Goal: Task Accomplishment & Management: Complete application form

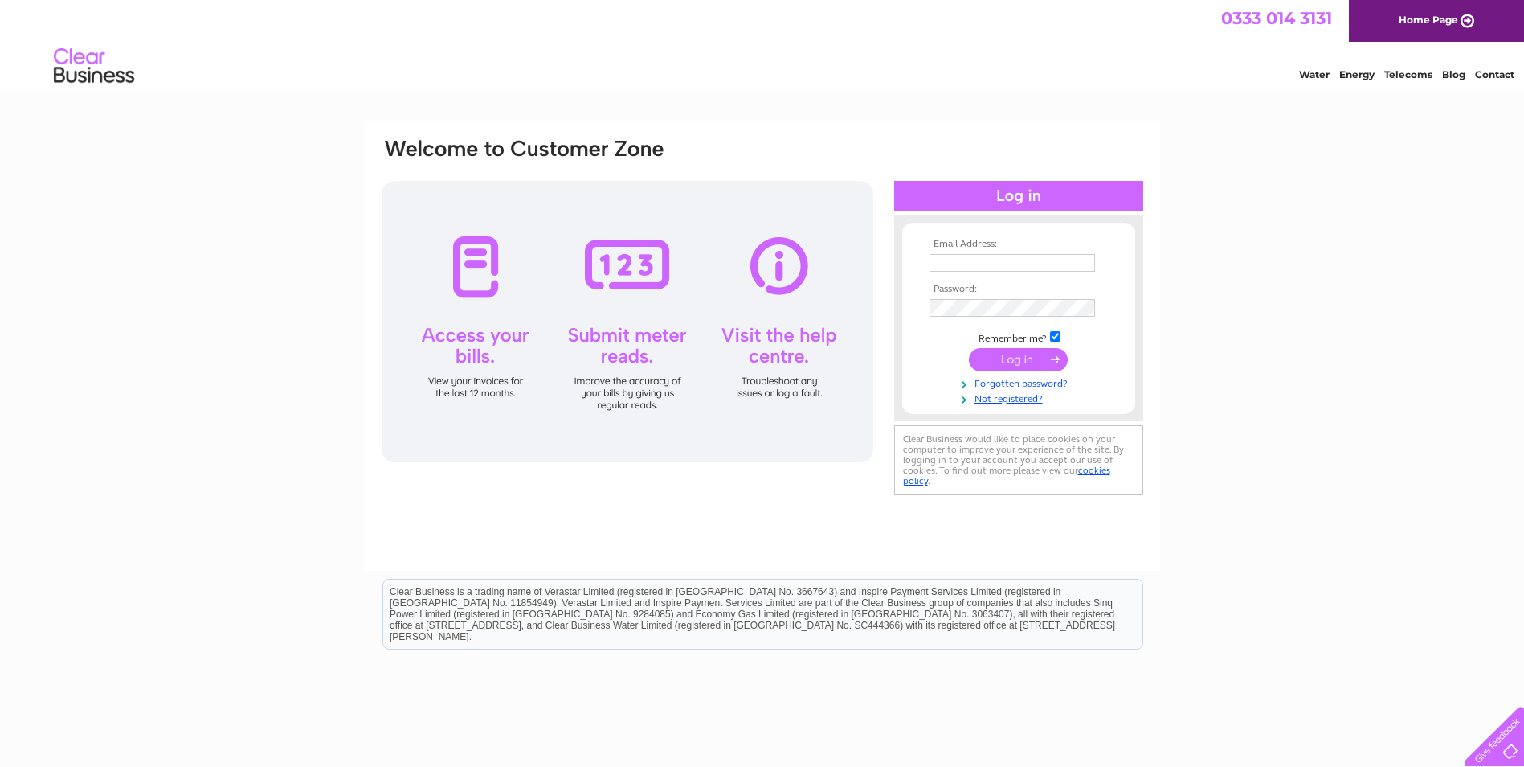
click at [973, 263] on input "text" at bounding box center [1013, 263] width 166 height 18
type input "[PERSON_NAME][EMAIL_ADDRESS][DOMAIN_NAME]"
click at [1036, 383] on link "Forgotten password?" at bounding box center [1021, 383] width 182 height 15
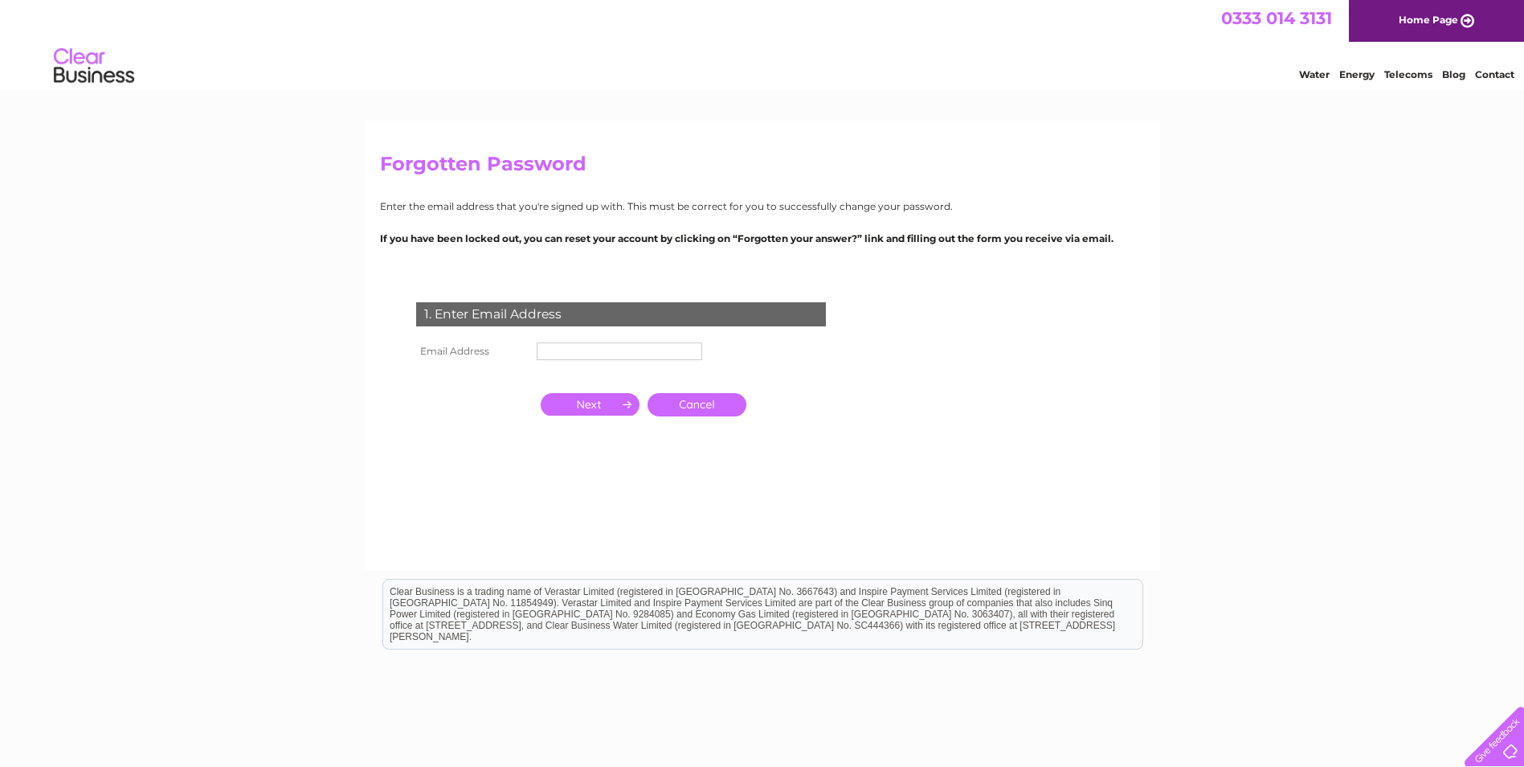
click at [690, 350] on input "text" at bounding box center [620, 351] width 166 height 18
type input "accounts@mckwindows.com"
click at [588, 408] on input "button" at bounding box center [590, 404] width 99 height 22
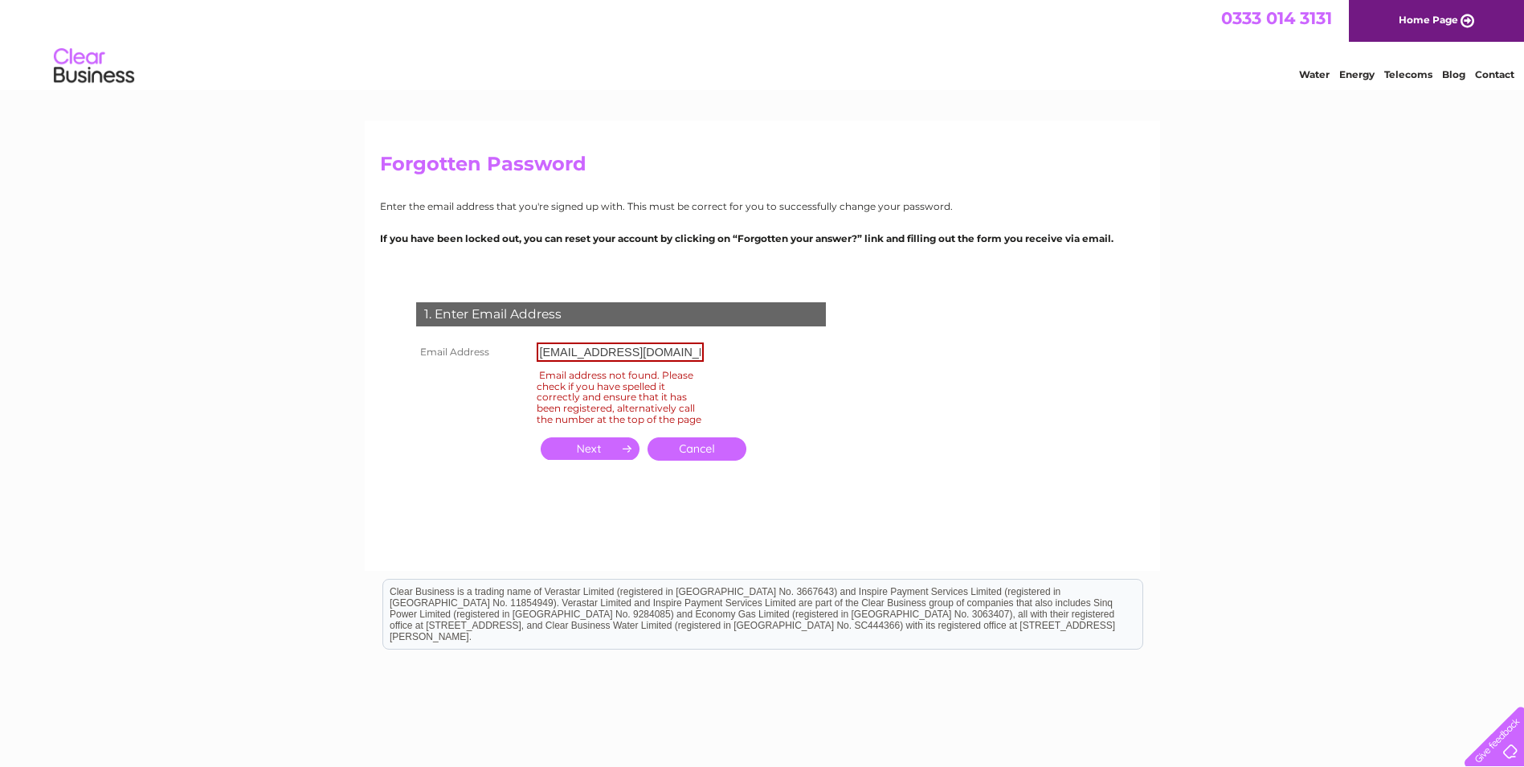
click at [685, 460] on link "Cancel" at bounding box center [697, 448] width 99 height 23
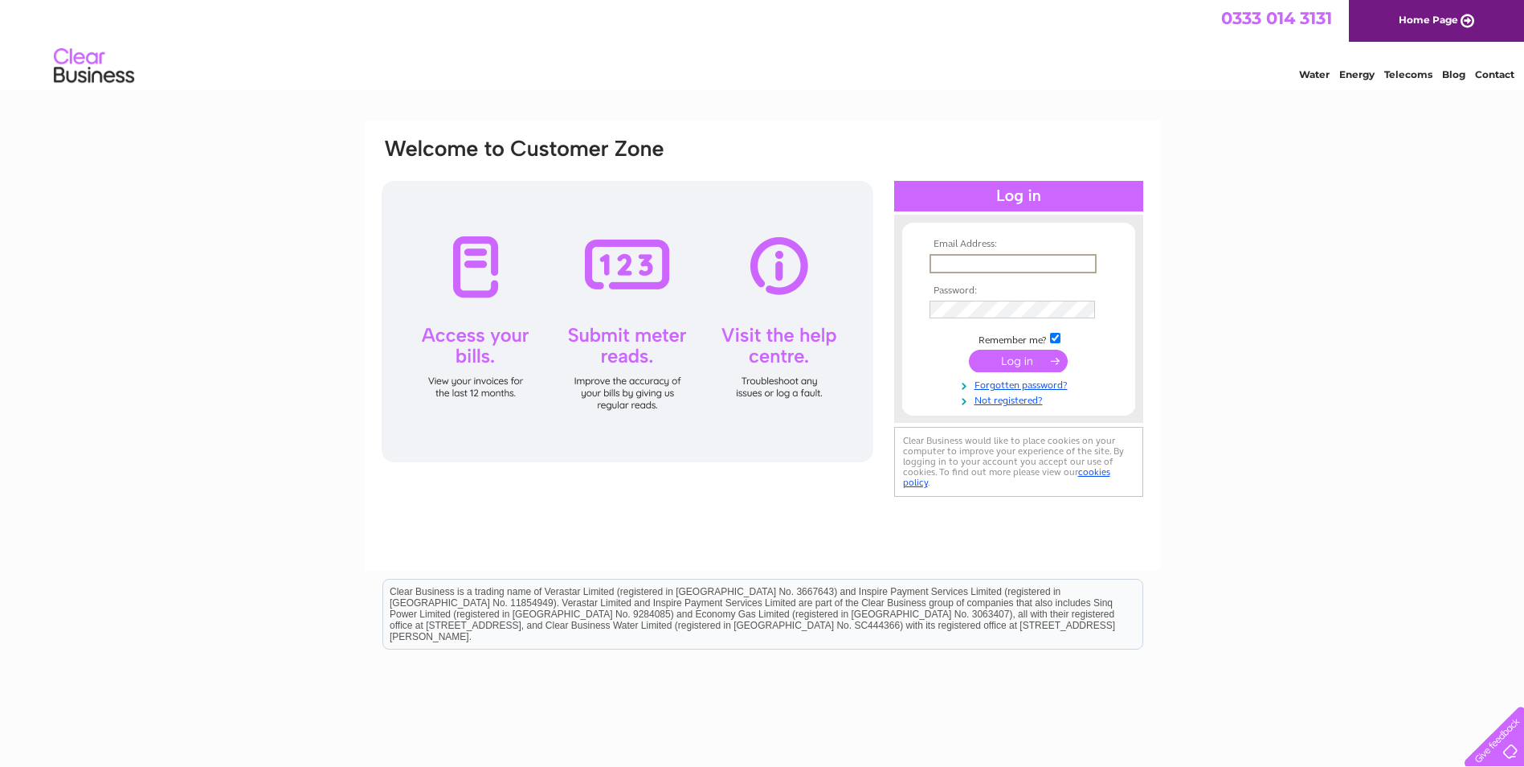
click at [1021, 265] on input "text" at bounding box center [1013, 263] width 167 height 19
type input "[PERSON_NAME][EMAIL_ADDRESS][DOMAIN_NAME]"
click at [996, 383] on link "Forgotten password?" at bounding box center [1021, 383] width 182 height 15
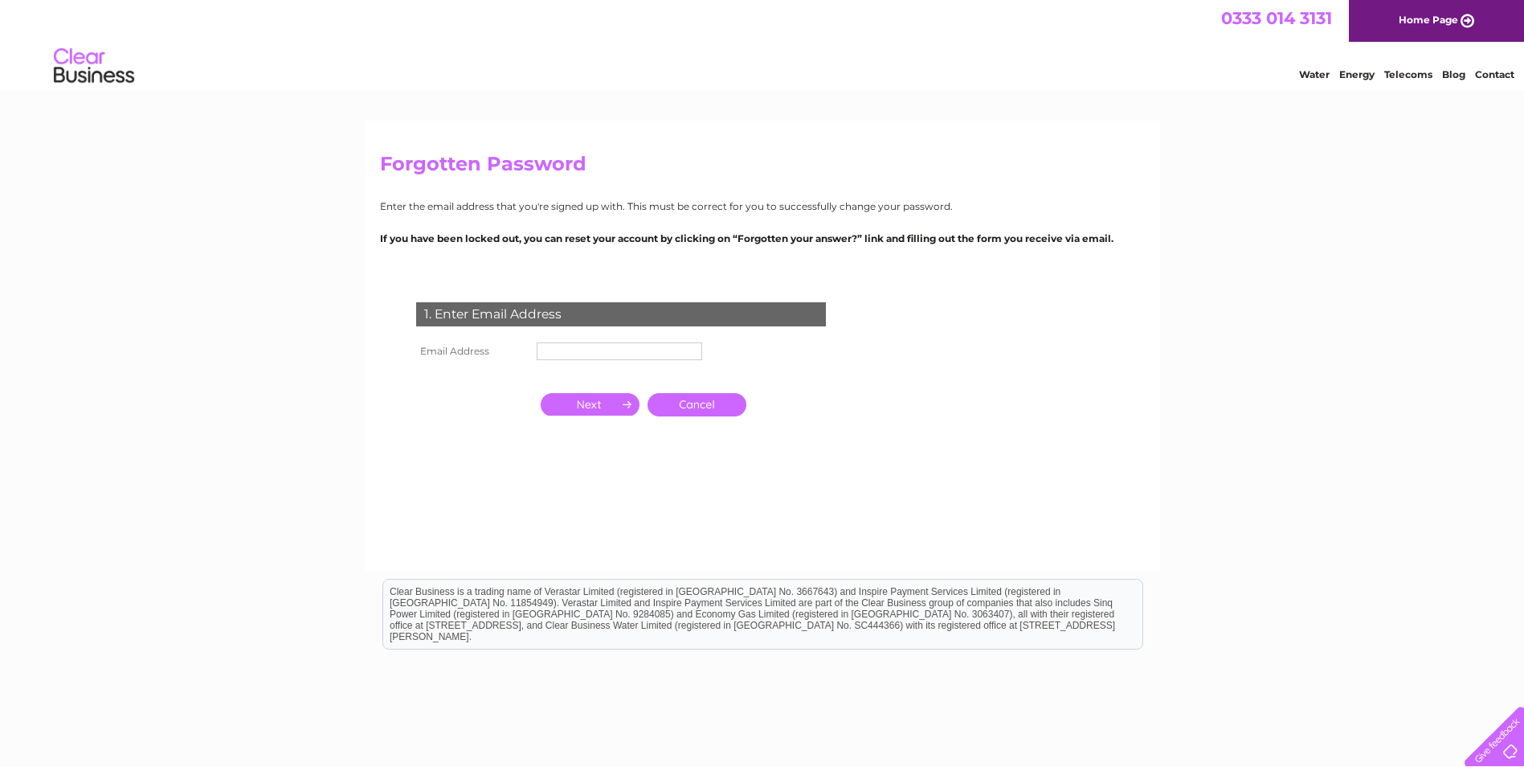
click at [569, 355] on input "text" at bounding box center [620, 351] width 166 height 18
type input "[PERSON_NAME][EMAIL_ADDRESS][DOMAIN_NAME]"
click at [603, 403] on input "button" at bounding box center [590, 405] width 99 height 22
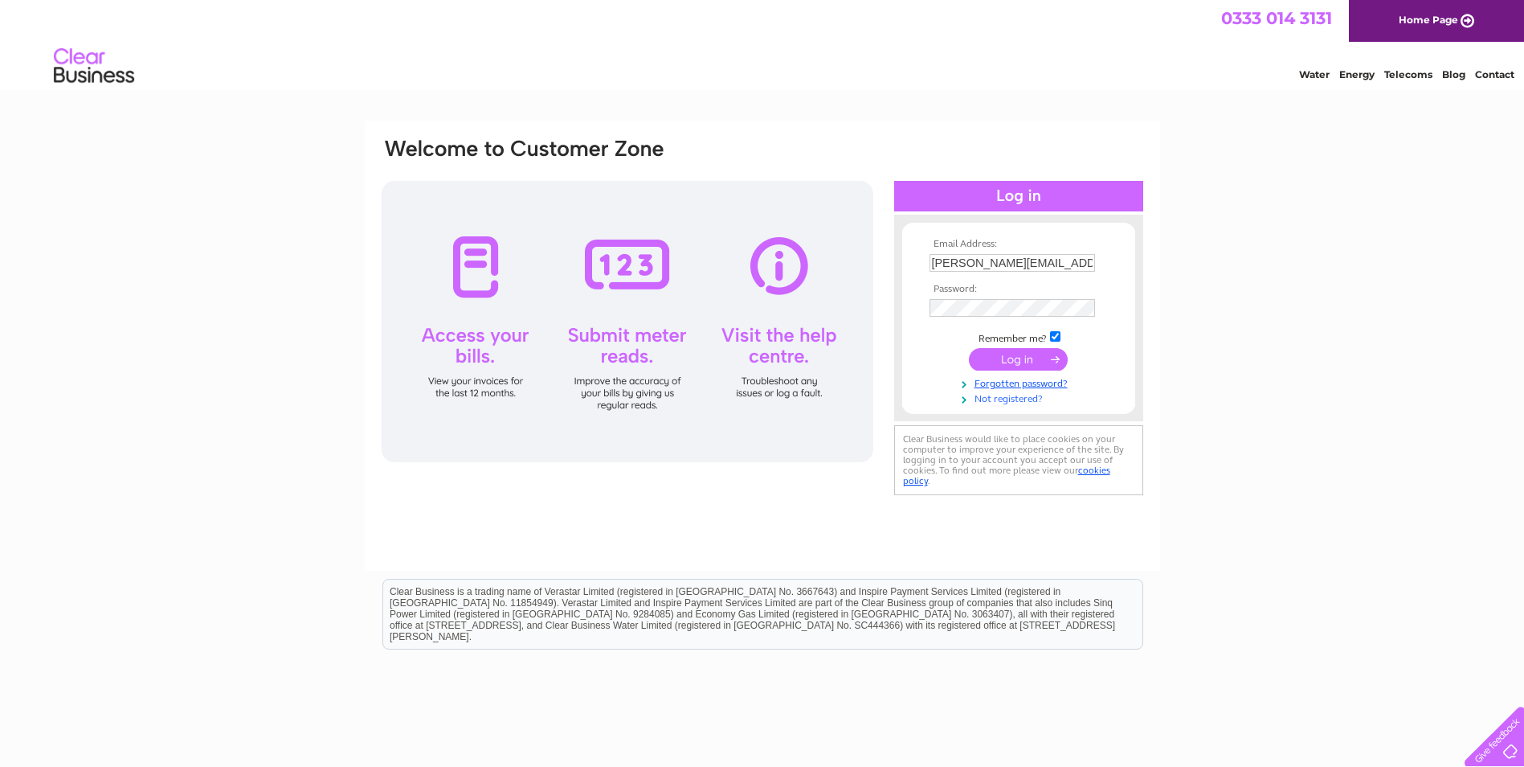
click at [1017, 398] on link "Not registered?" at bounding box center [1021, 397] width 182 height 15
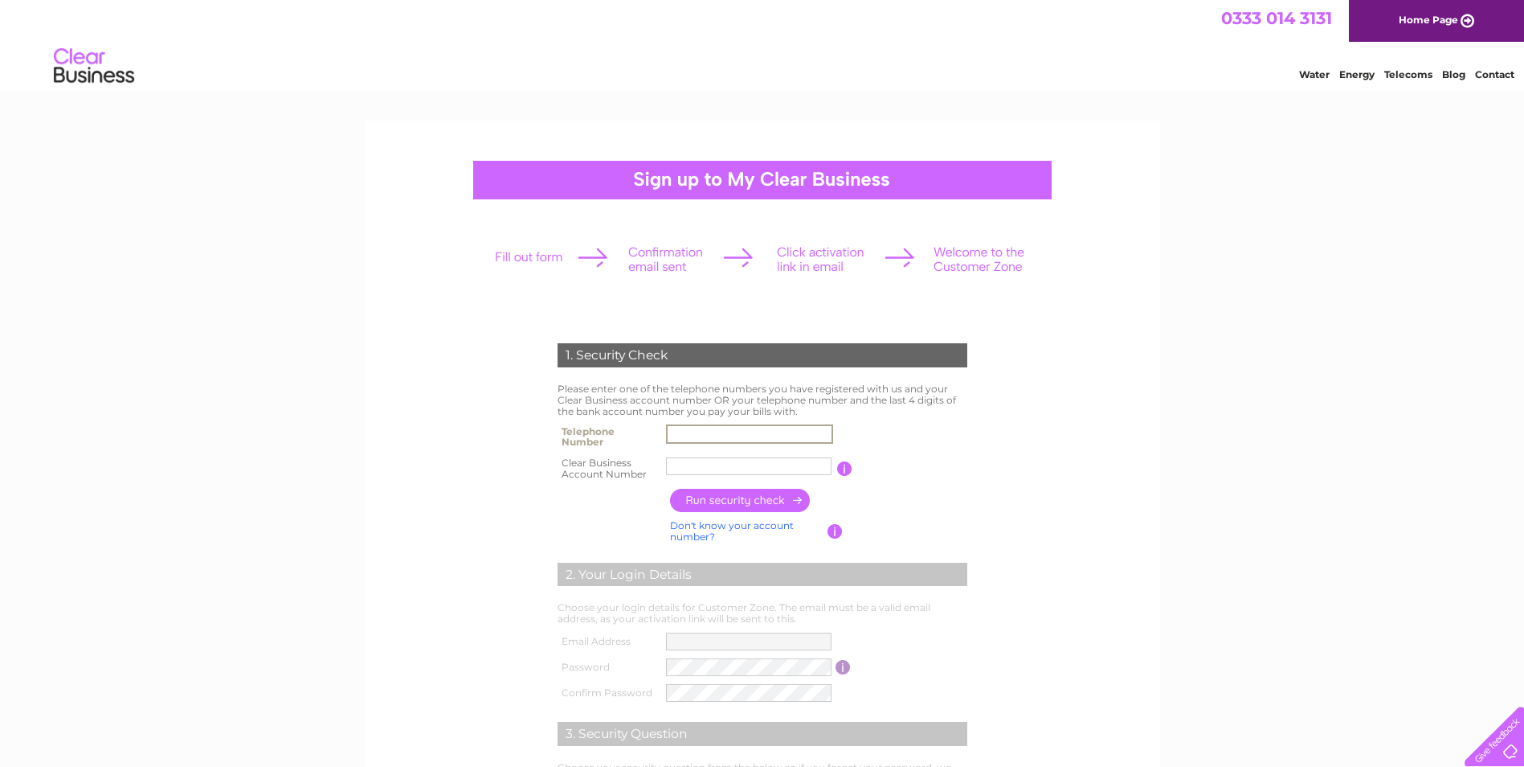
click at [697, 432] on input "text" at bounding box center [749, 433] width 167 height 19
type input "01412809114"
click at [743, 470] on input "MCK Windo" at bounding box center [749, 466] width 166 height 18
type input "M"
click at [753, 502] on input "button" at bounding box center [740, 500] width 141 height 23
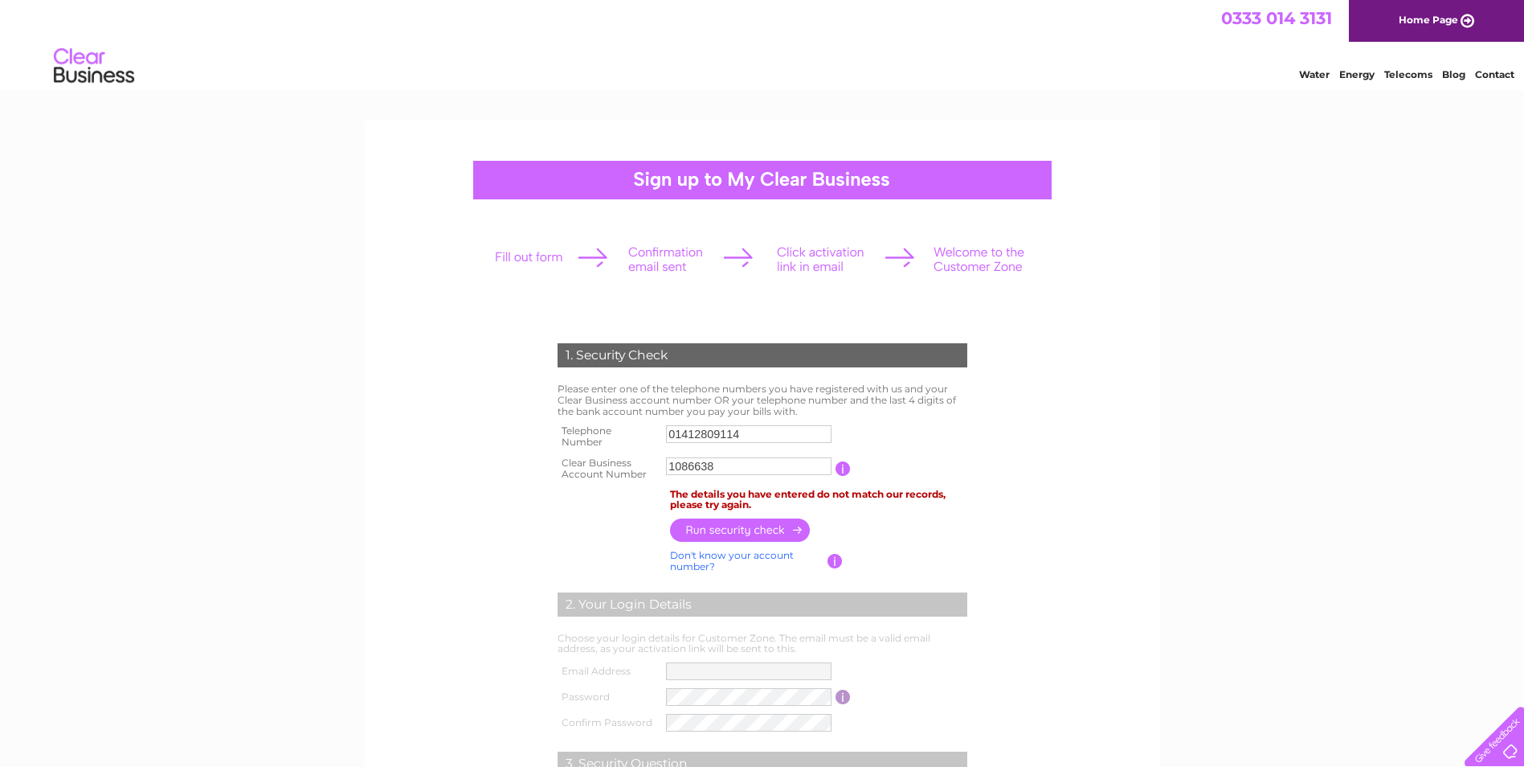
click at [841, 468] on input "button" at bounding box center [843, 468] width 15 height 14
click at [1099, 510] on form "1. Security Check Please enter one of the telephone numbers you have registered…" at bounding box center [762, 627] width 765 height 632
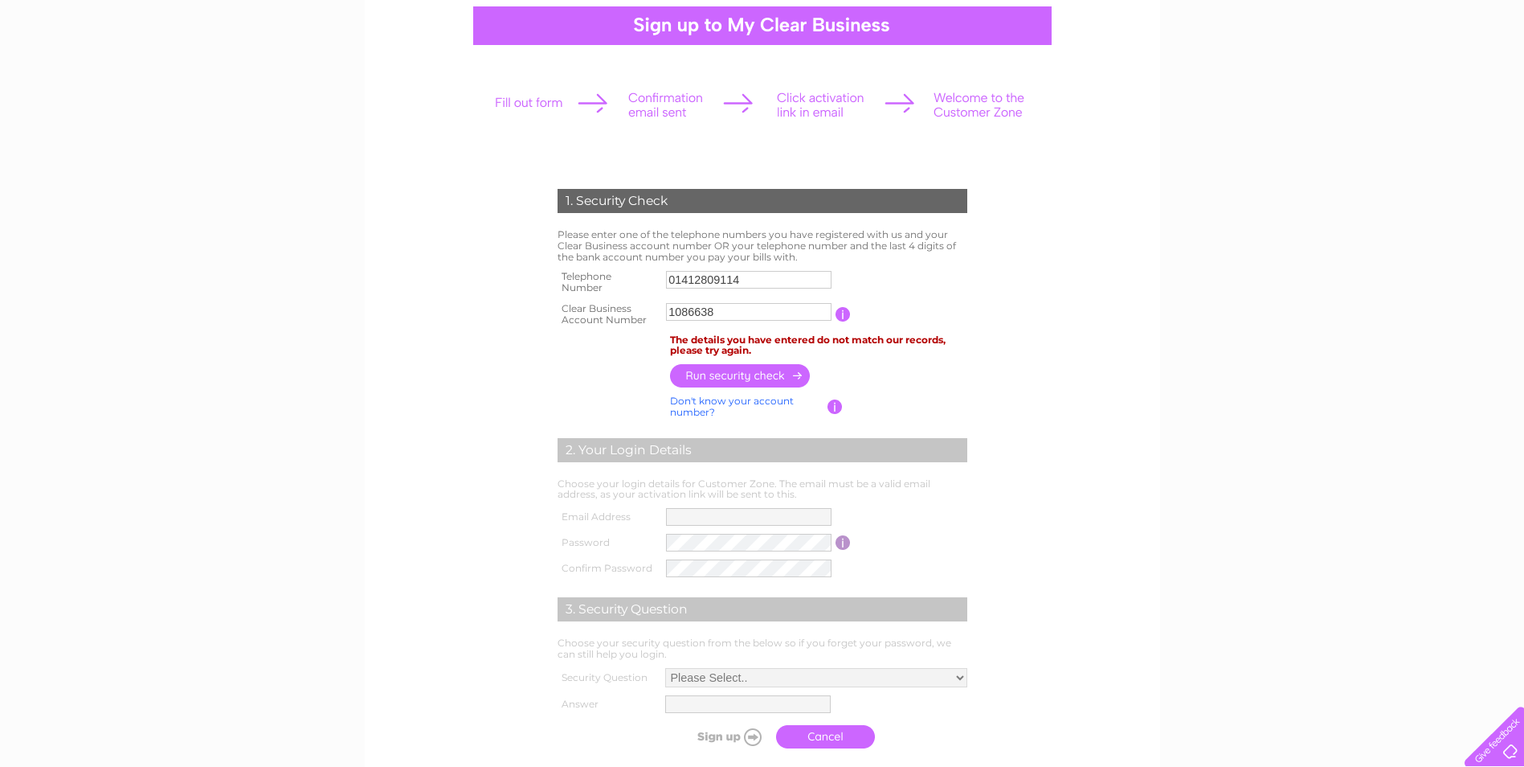
scroll to position [161, 0]
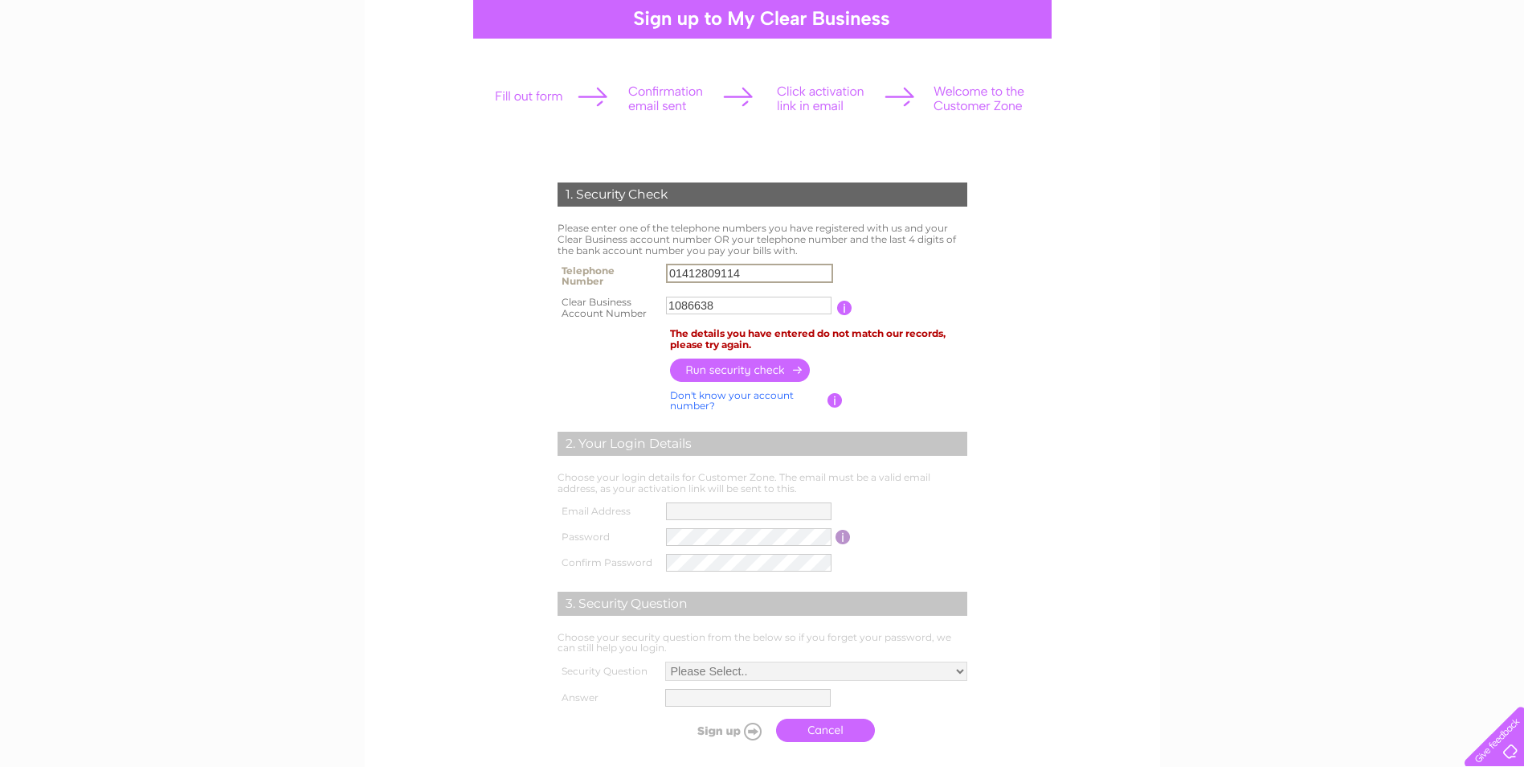
click at [694, 272] on input "01412809114" at bounding box center [749, 273] width 167 height 19
click at [968, 317] on td "You will find your account number on the top right corner of your bill and it w…" at bounding box center [911, 308] width 119 height 32
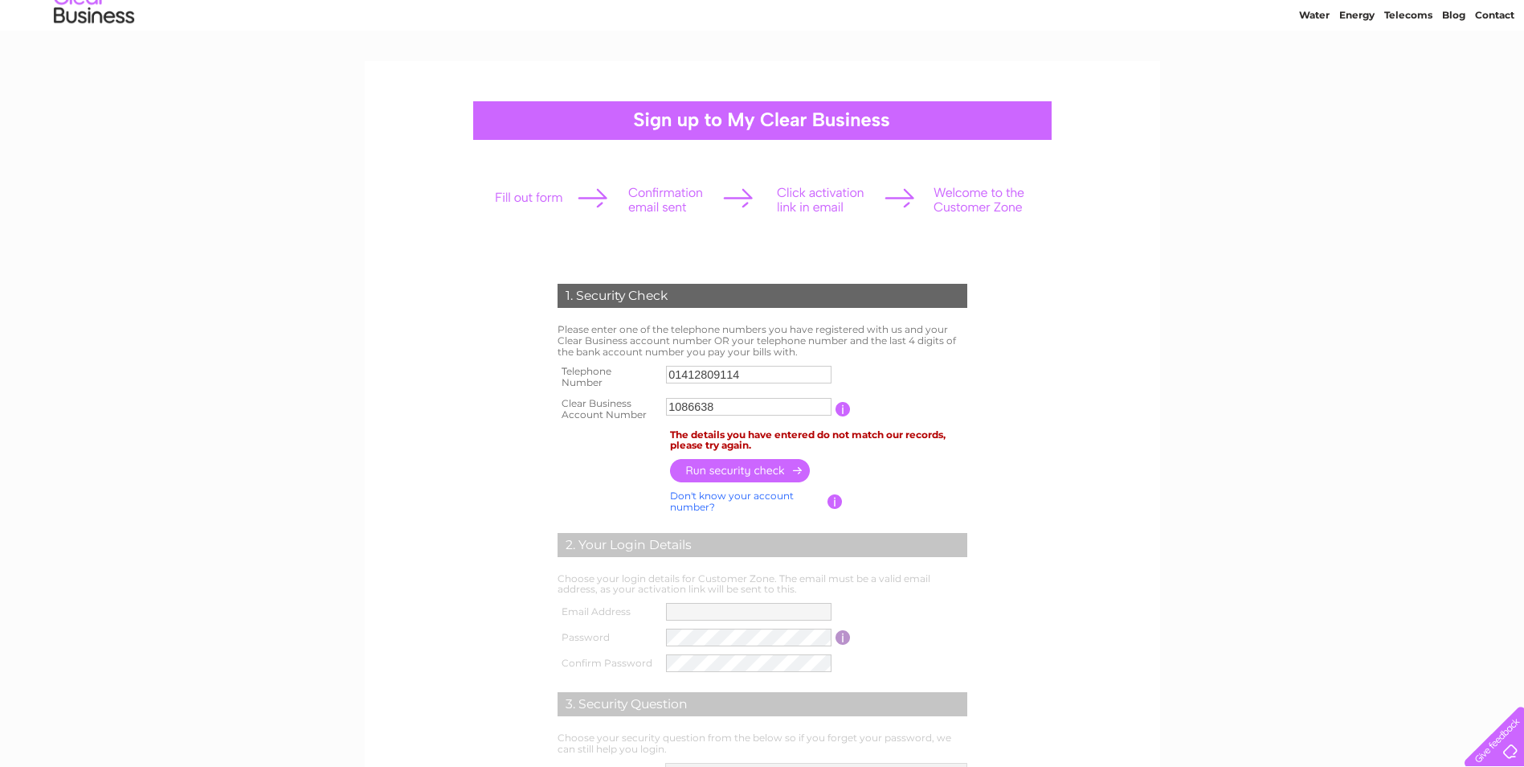
scroll to position [0, 0]
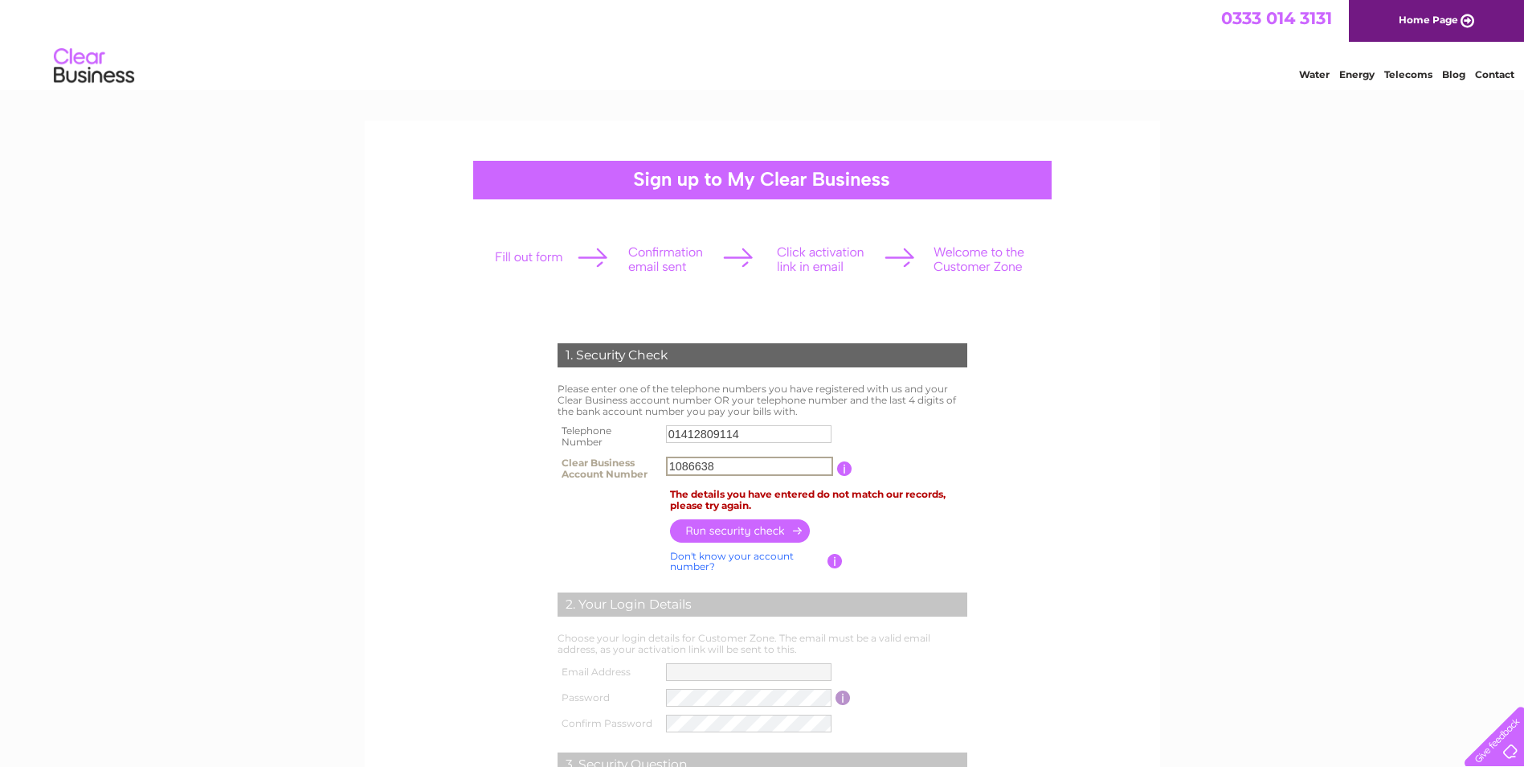
click at [724, 466] on input "1086638" at bounding box center [749, 465] width 167 height 19
type input "1"
click at [746, 535] on input "button" at bounding box center [740, 530] width 141 height 23
click at [745, 467] on input "1080593" at bounding box center [749, 466] width 166 height 18
type input "1"
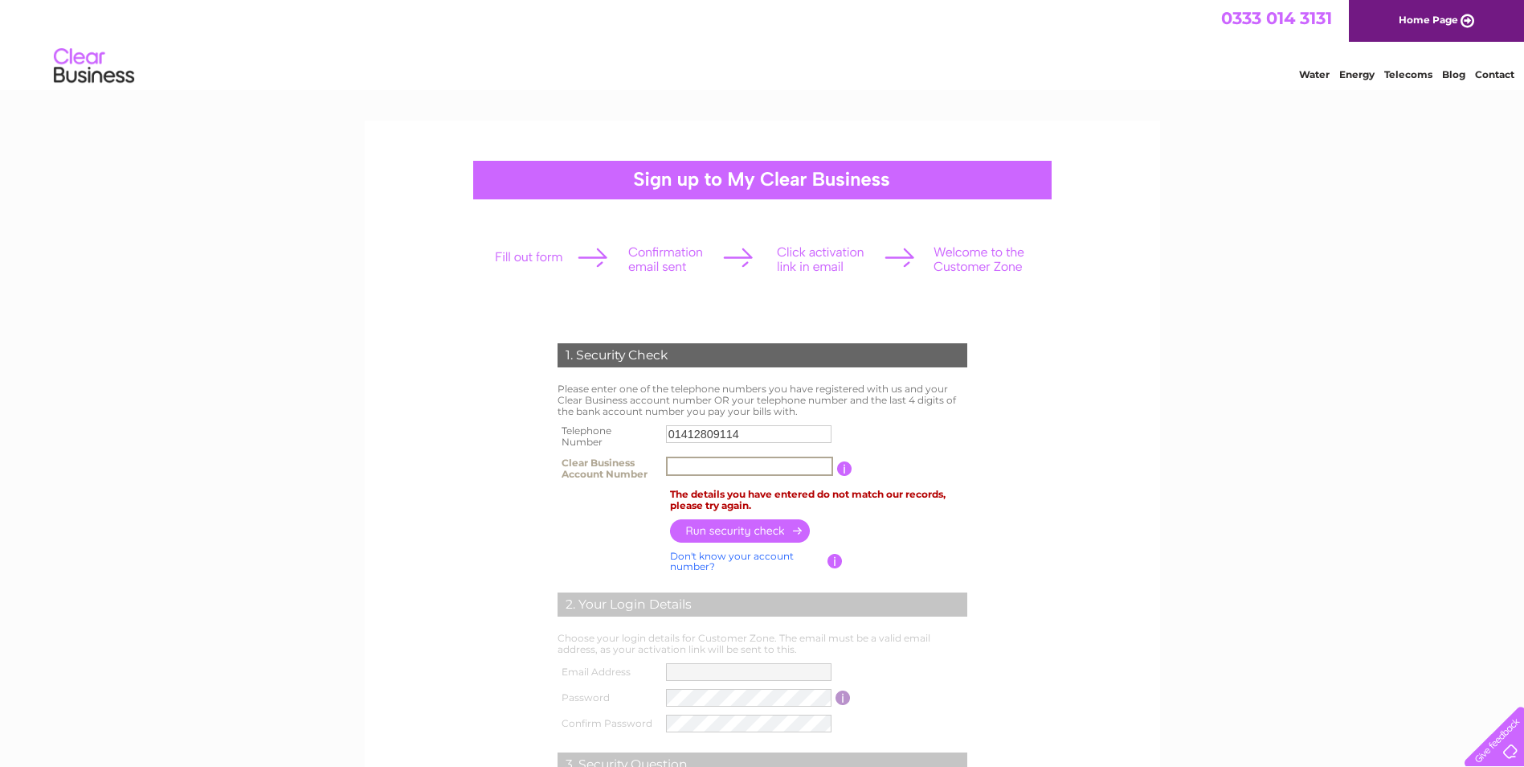
click at [691, 558] on link "Don't know your account number?" at bounding box center [732, 561] width 124 height 23
click at [844, 471] on input "button" at bounding box center [843, 468] width 15 height 14
click at [1147, 513] on div "1. Security Check Please enter one of the telephone numbers you have registered…" at bounding box center [762, 540] width 795 height 838
click at [678, 466] on input "text" at bounding box center [677, 465] width 22 height 19
type input "2"
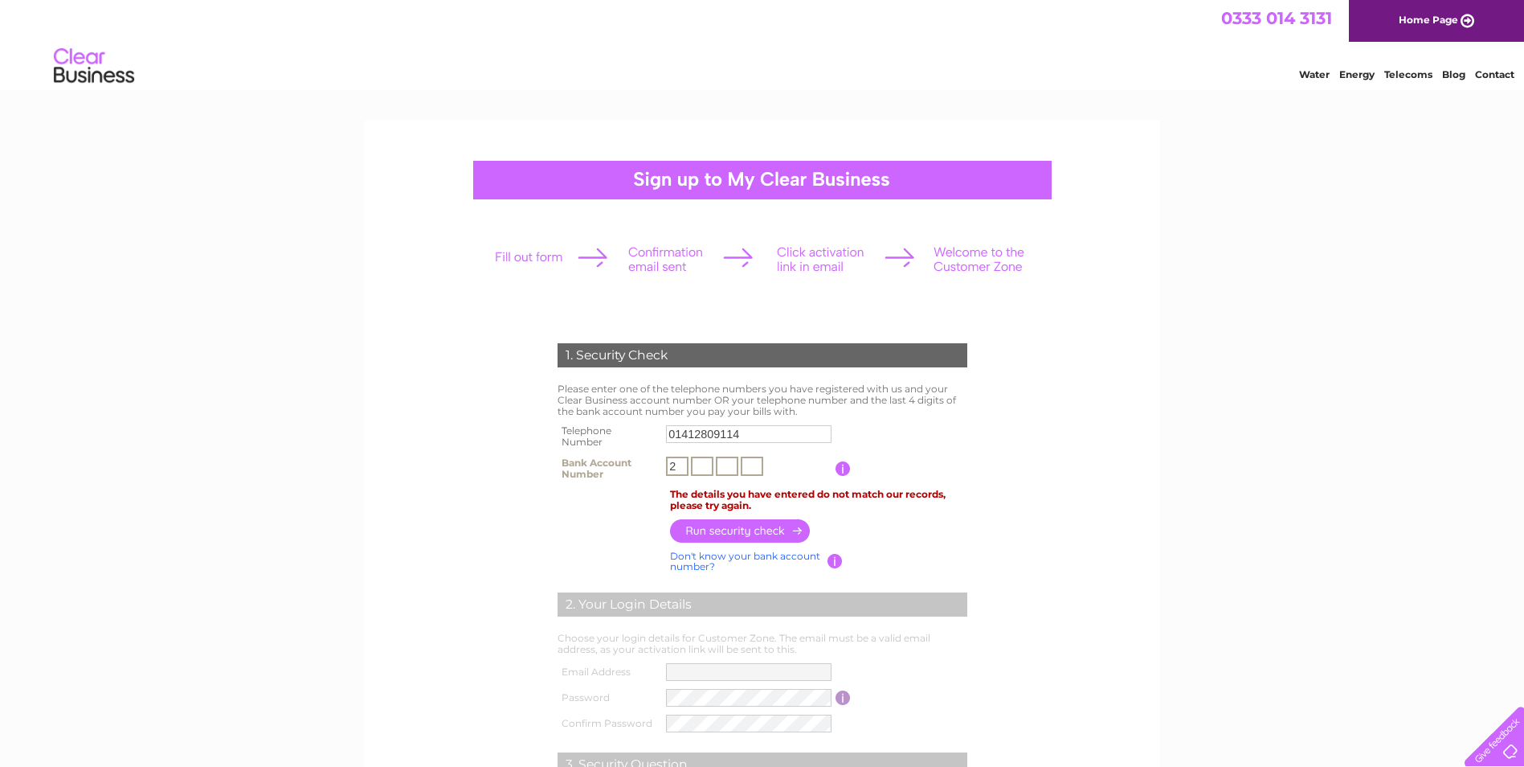
click at [708, 466] on input "text" at bounding box center [702, 465] width 22 height 19
type input "2"
click at [728, 464] on input "text" at bounding box center [727, 465] width 22 height 19
type input "5"
click at [758, 461] on input "text" at bounding box center [752, 465] width 22 height 19
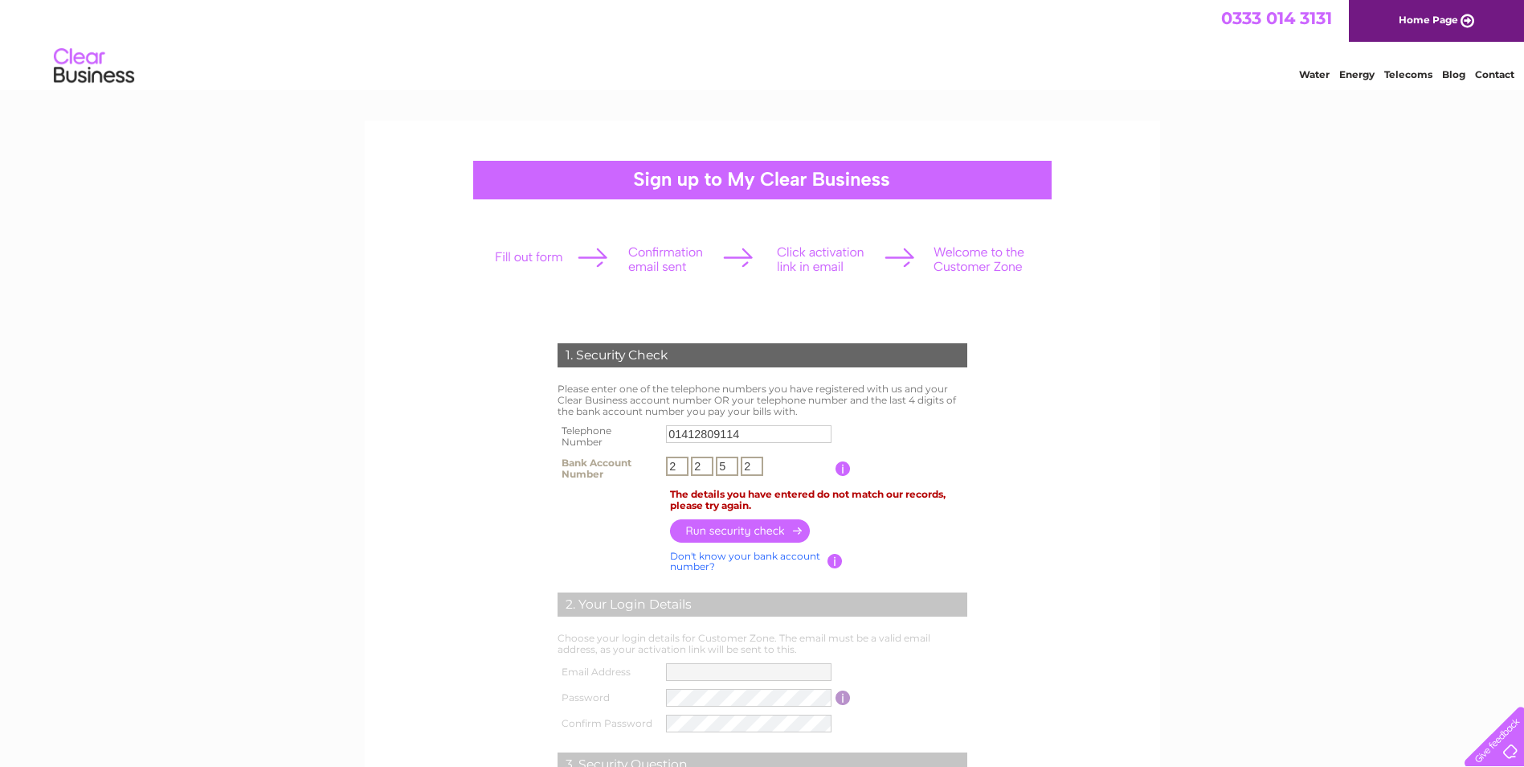
type input "2"
click at [726, 538] on input "button" at bounding box center [740, 530] width 141 height 23
